Goal: Find specific page/section

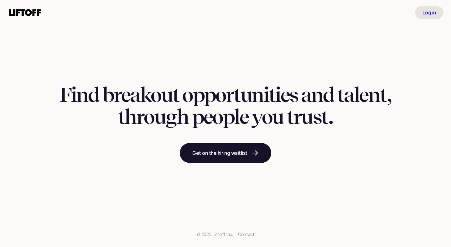
click at [427, 11] on p "Log in" at bounding box center [428, 13] width 13 height 8
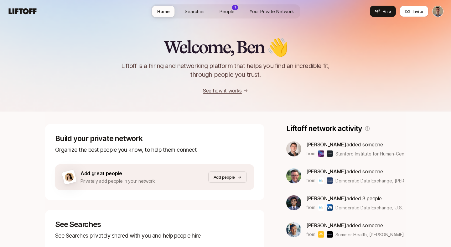
click at [202, 12] on span "Searches" at bounding box center [195, 11] width 20 height 7
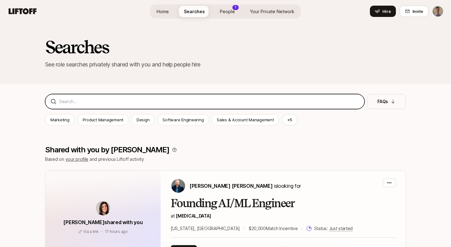
click at [152, 99] on input at bounding box center [209, 102] width 300 height 8
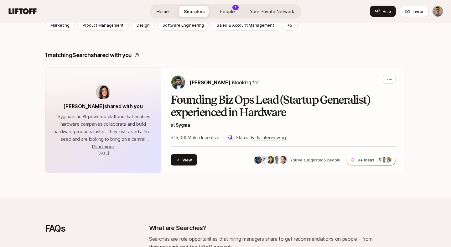
scroll to position [94, 0]
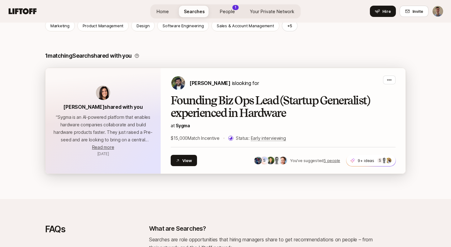
type input "ops"
click at [232, 107] on h2 "Founding Biz Ops Lead (Startup Generalist) experienced in Hardware" at bounding box center [283, 106] width 225 height 25
